Goal: Information Seeking & Learning: Check status

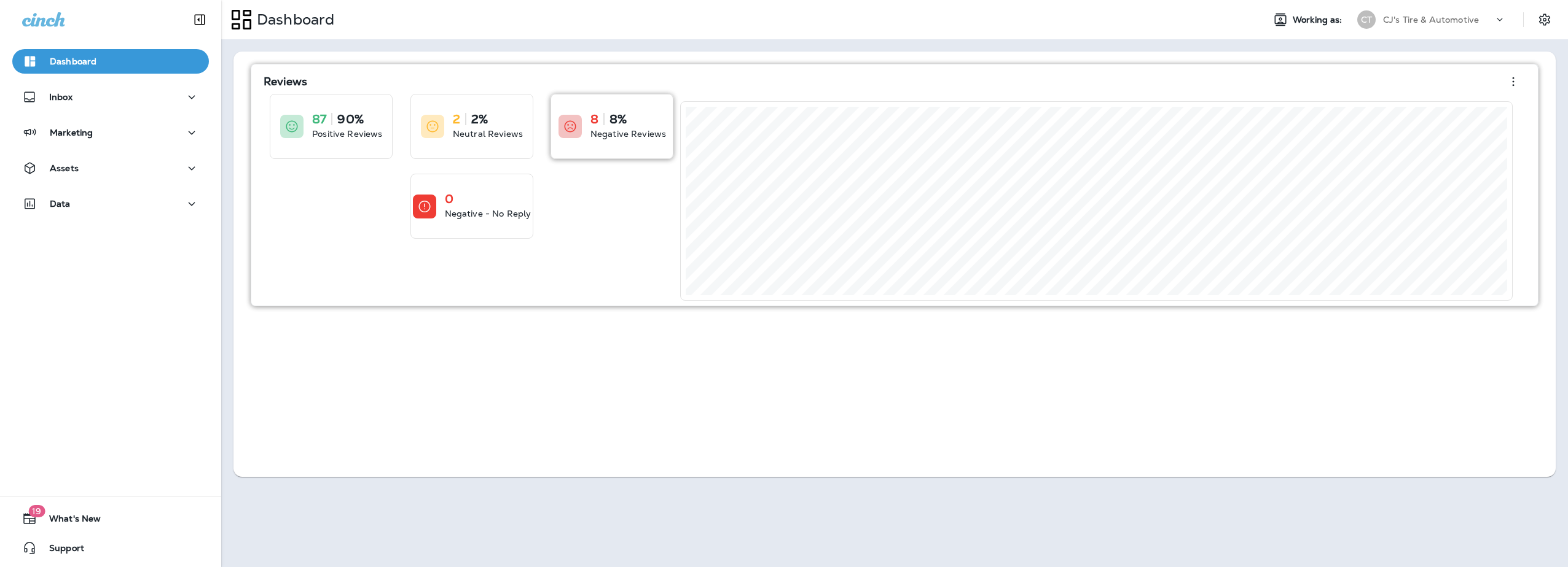
click at [590, 127] on div "8 8% Negative Reviews" at bounding box center [612, 126] width 122 height 64
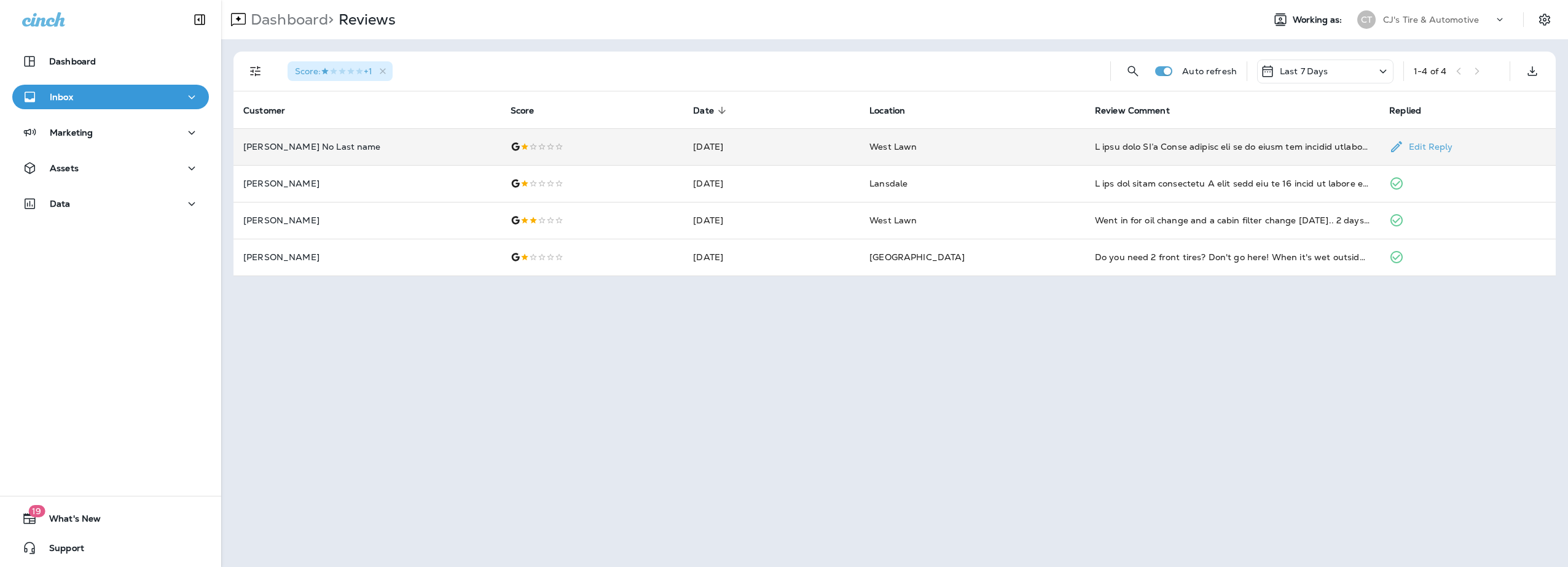
click at [263, 147] on p "[PERSON_NAME] No Last name" at bounding box center [367, 147] width 248 height 10
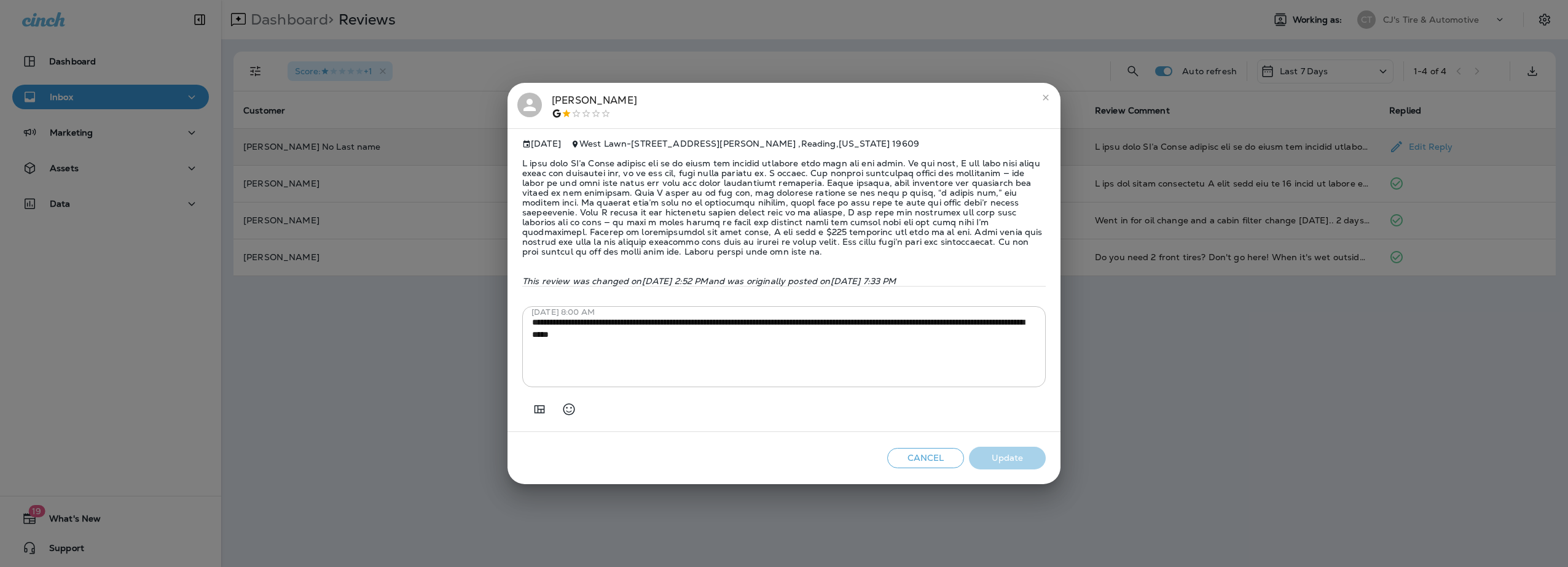
click at [537, 103] on icon at bounding box center [529, 104] width 18 height 18
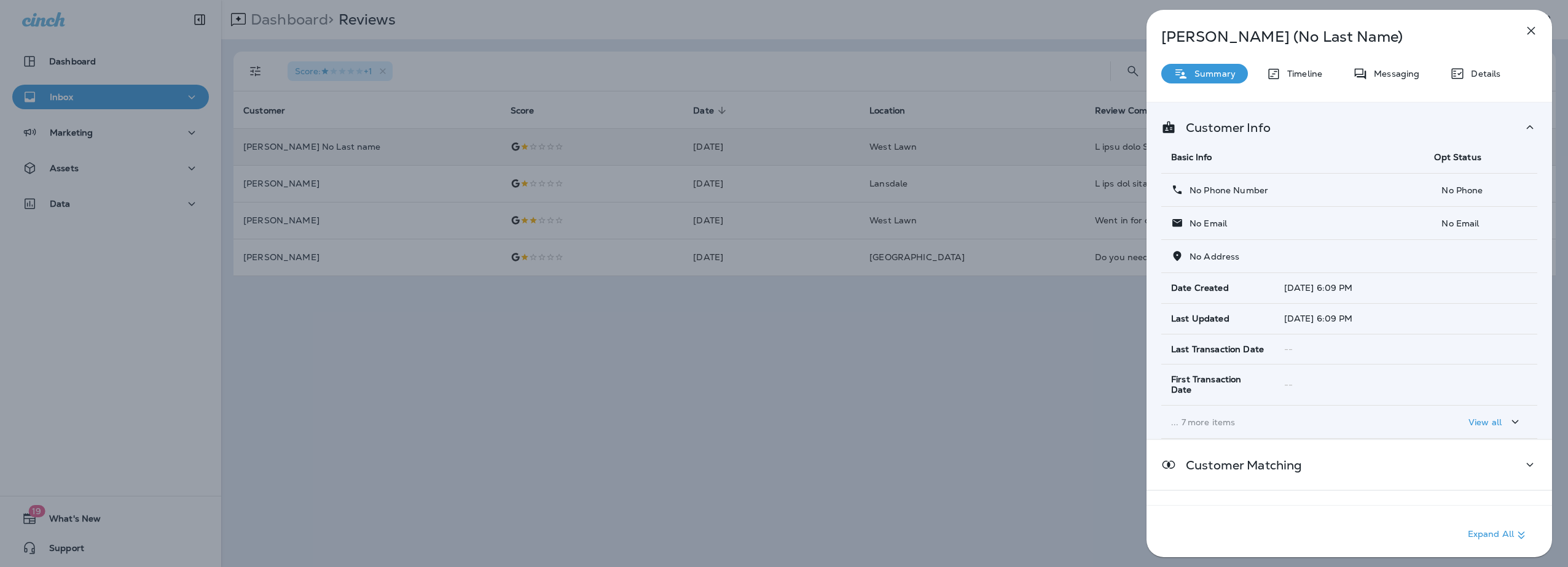
click at [1528, 33] on icon "button" at bounding box center [1531, 31] width 8 height 8
